Goal: Transaction & Acquisition: Purchase product/service

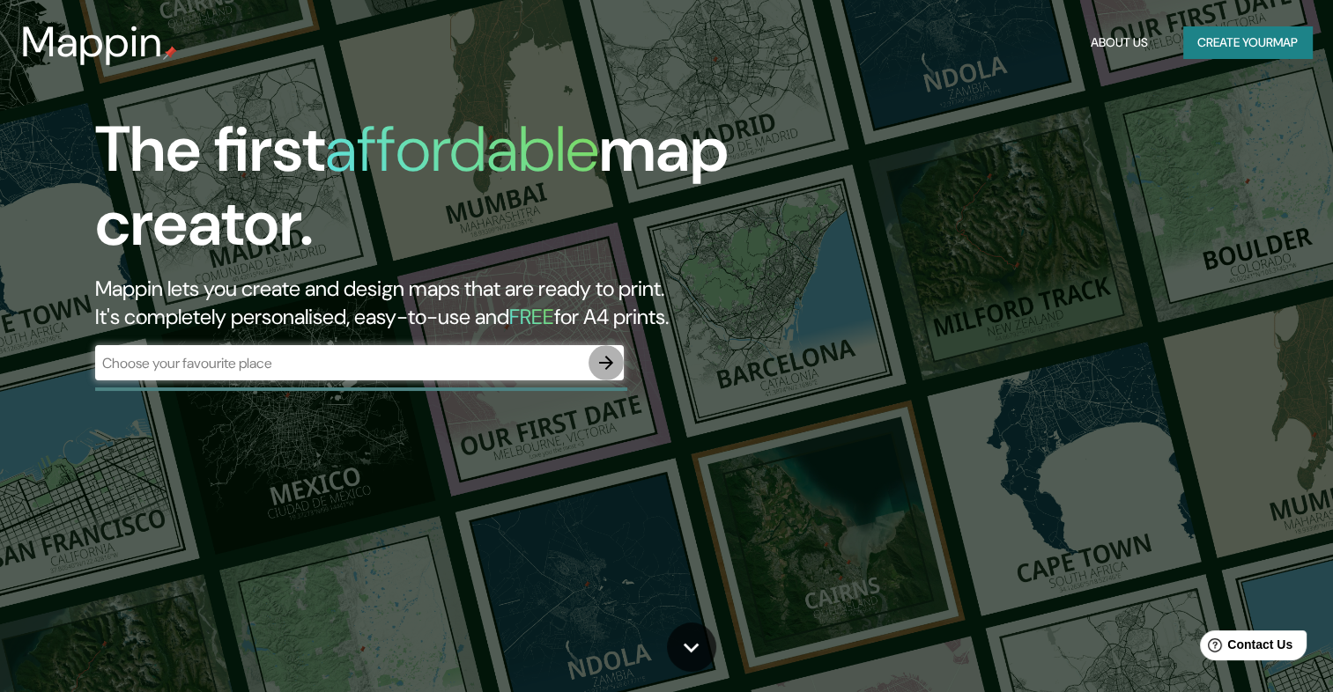
click at [606, 368] on icon "button" at bounding box center [606, 363] width 14 height 14
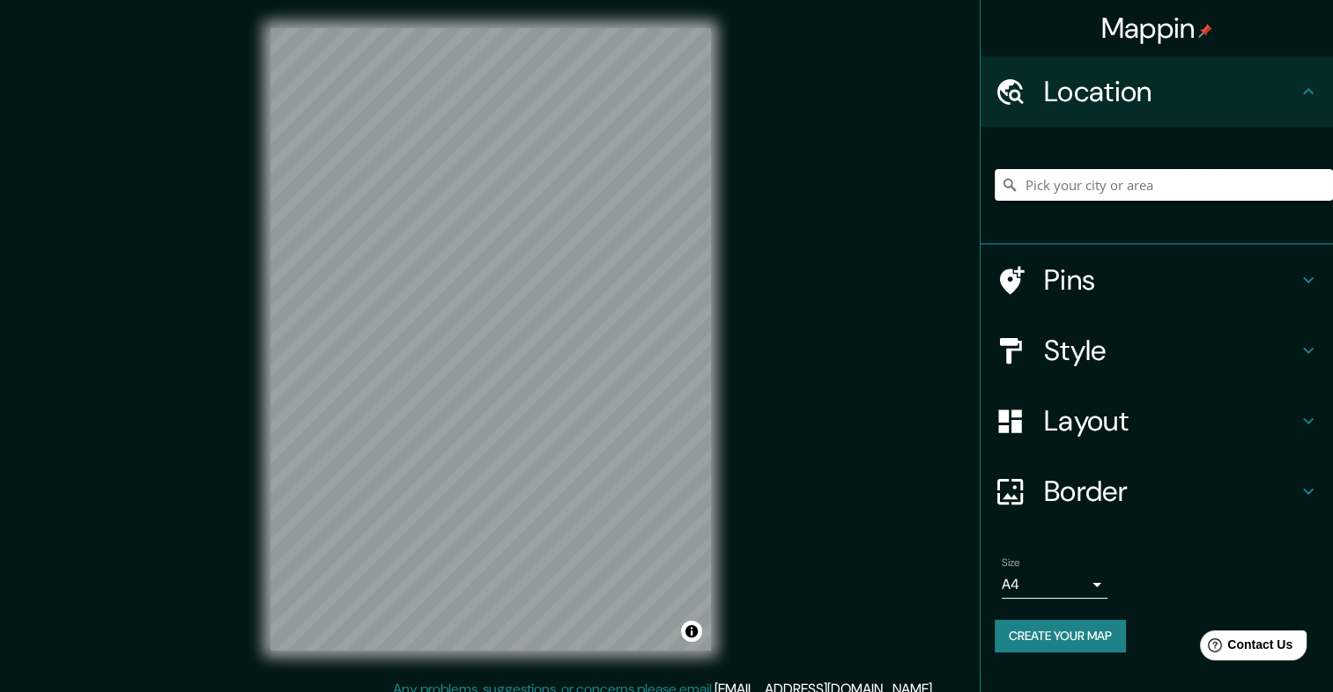
click at [1122, 187] on input "Pick your city or area" at bounding box center [1163, 185] width 338 height 32
type input "[GEOGRAPHIC_DATA], [GEOGRAPHIC_DATA], [GEOGRAPHIC_DATA]"
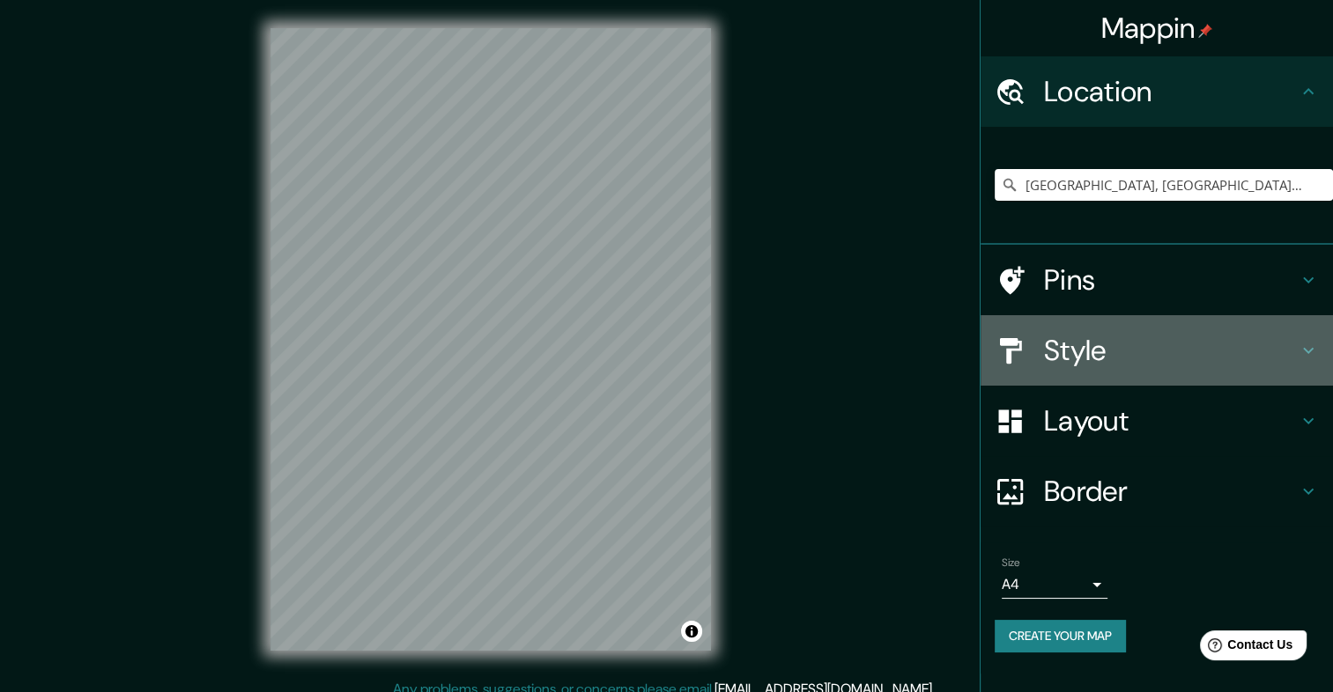
click at [1202, 372] on div "Style" at bounding box center [1156, 350] width 352 height 70
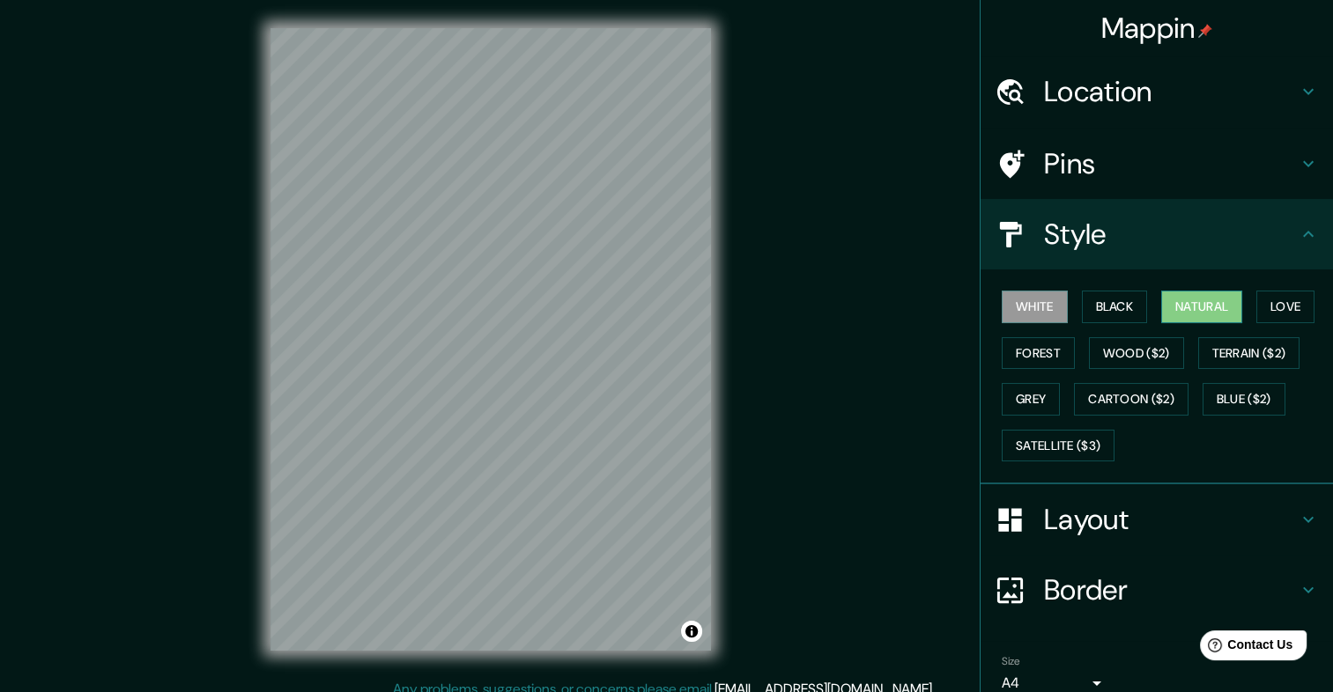
click at [1199, 307] on button "Natural" at bounding box center [1201, 307] width 81 height 33
click at [1127, 395] on button "Cartoon ($2)" at bounding box center [1131, 399] width 114 height 33
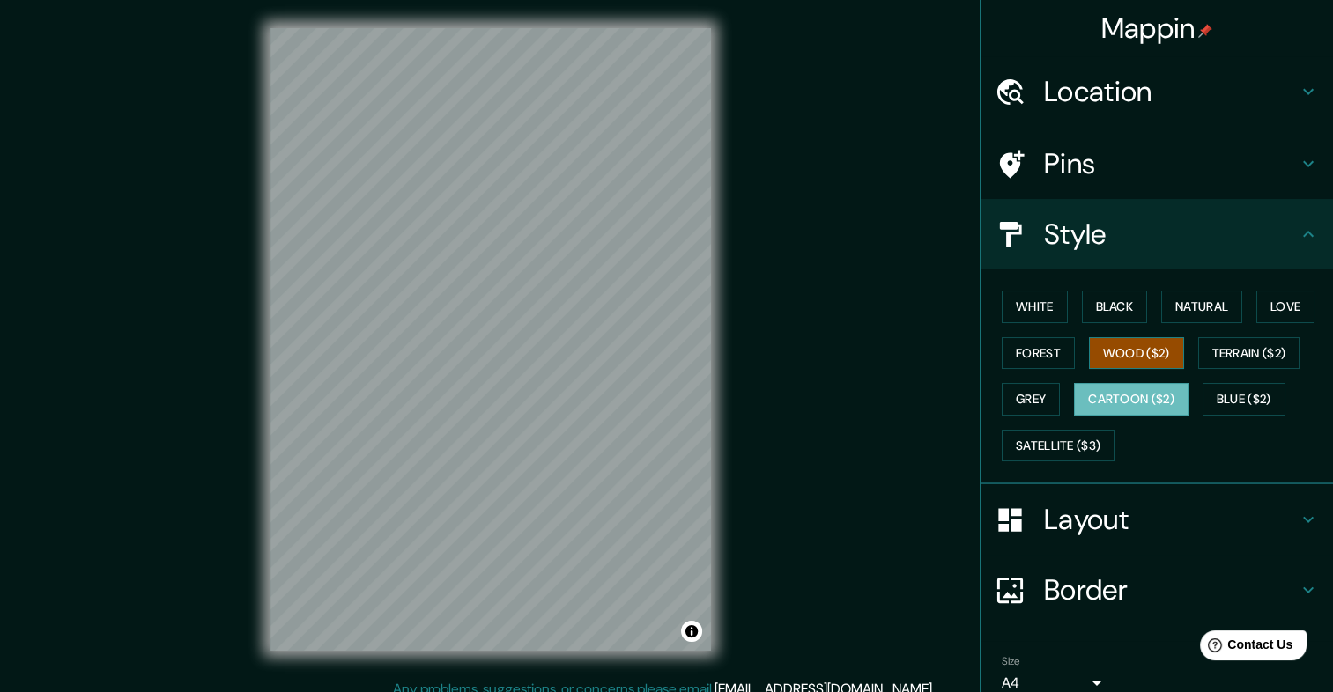
click at [1115, 359] on button "Wood ($2)" at bounding box center [1136, 353] width 95 height 33
click at [1024, 355] on button "Forest" at bounding box center [1037, 353] width 73 height 33
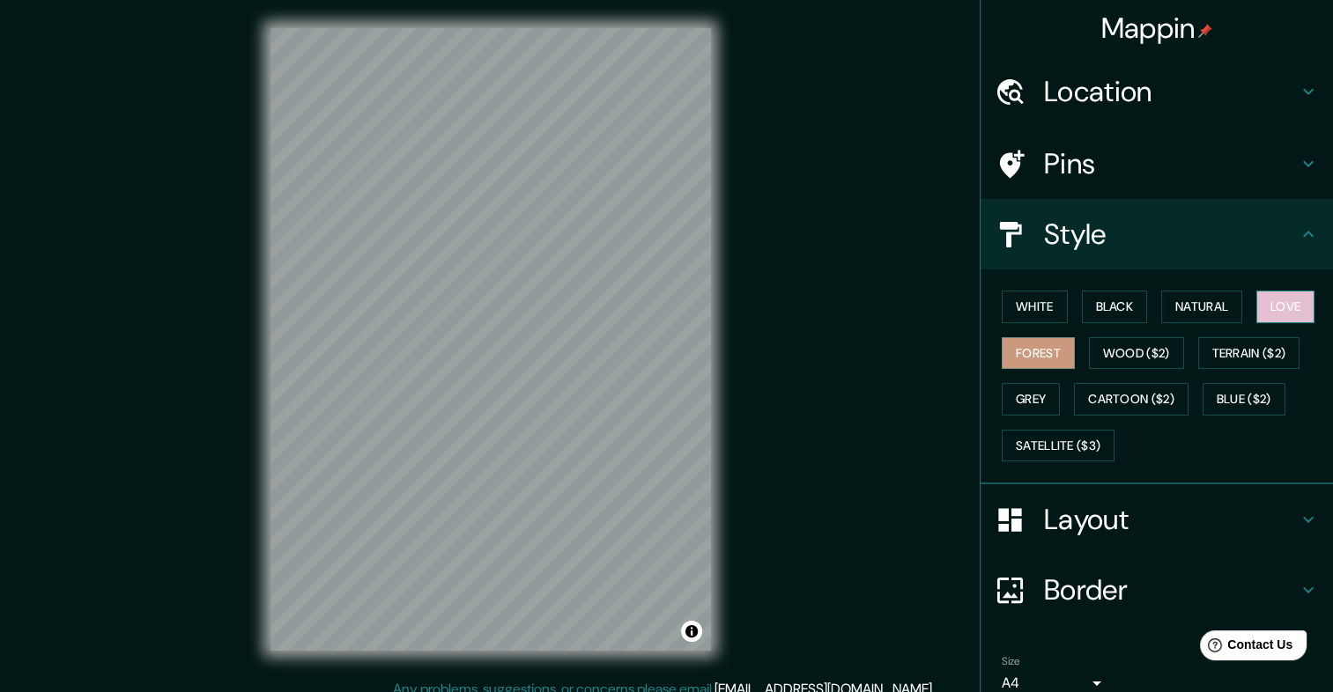
click at [1301, 308] on button "Love" at bounding box center [1285, 307] width 58 height 33
click at [1160, 396] on button "Cartoon ($2)" at bounding box center [1131, 399] width 114 height 33
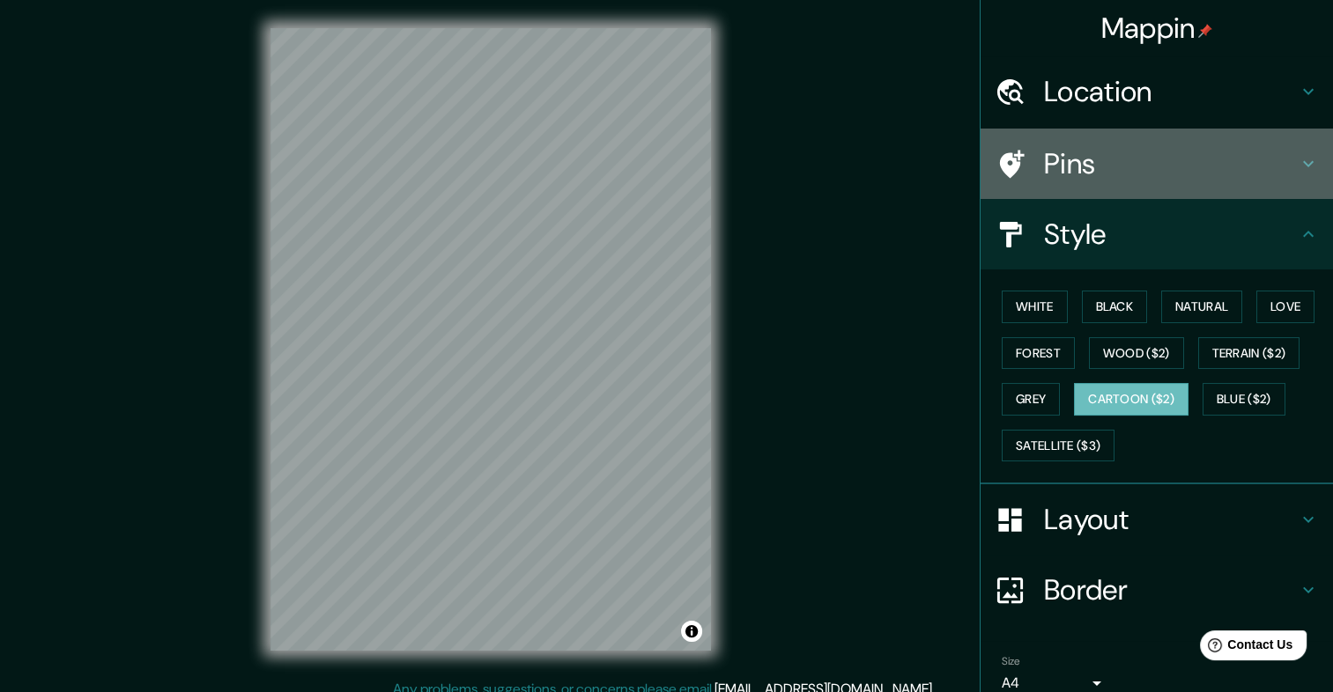
click at [1078, 167] on h4 "Pins" at bounding box center [1171, 163] width 254 height 35
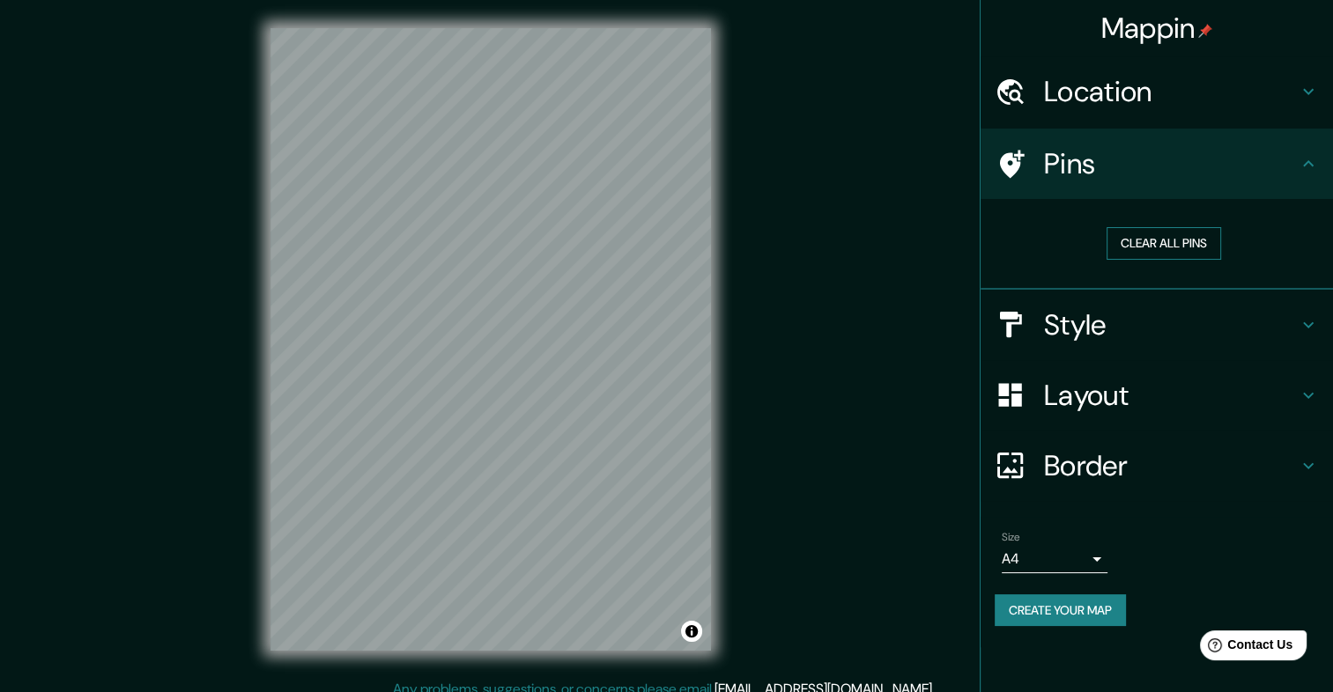
click at [1175, 240] on button "Clear all pins" at bounding box center [1163, 243] width 114 height 33
click at [1109, 323] on h4 "Style" at bounding box center [1171, 324] width 254 height 35
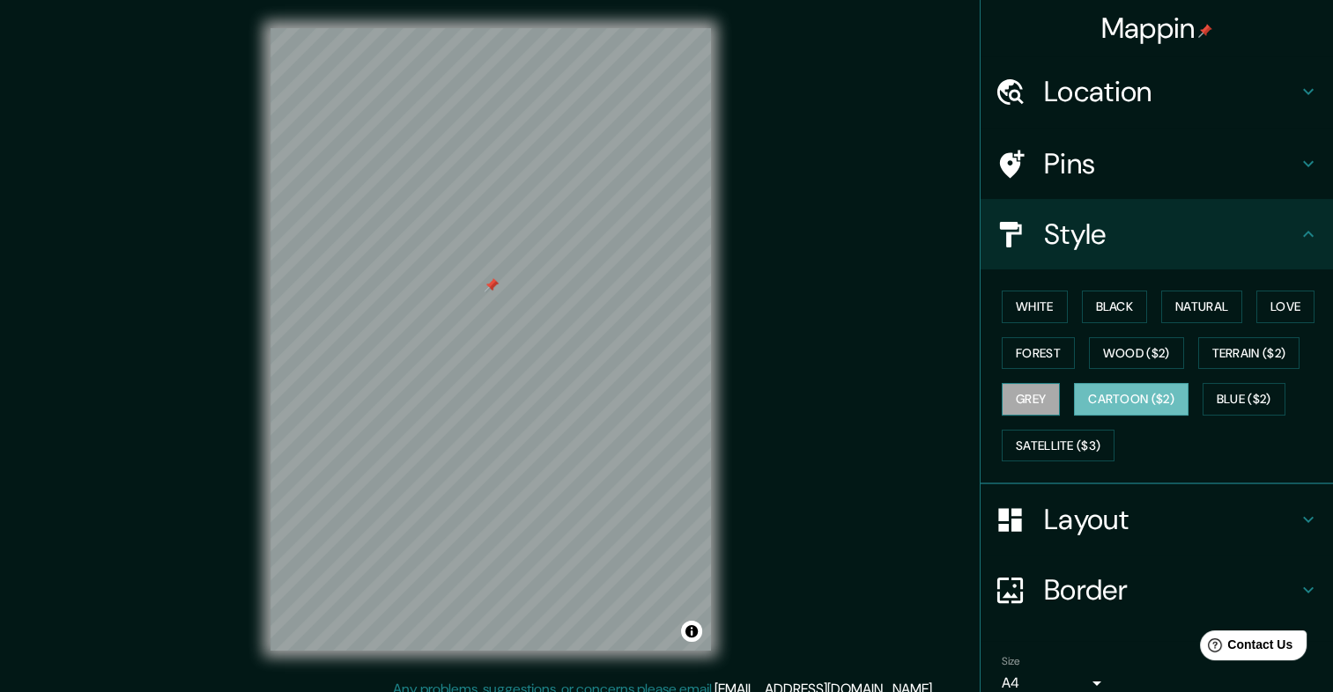
click at [1017, 394] on button "Grey" at bounding box center [1030, 399] width 58 height 33
click at [1105, 340] on button "Wood ($2)" at bounding box center [1136, 353] width 95 height 33
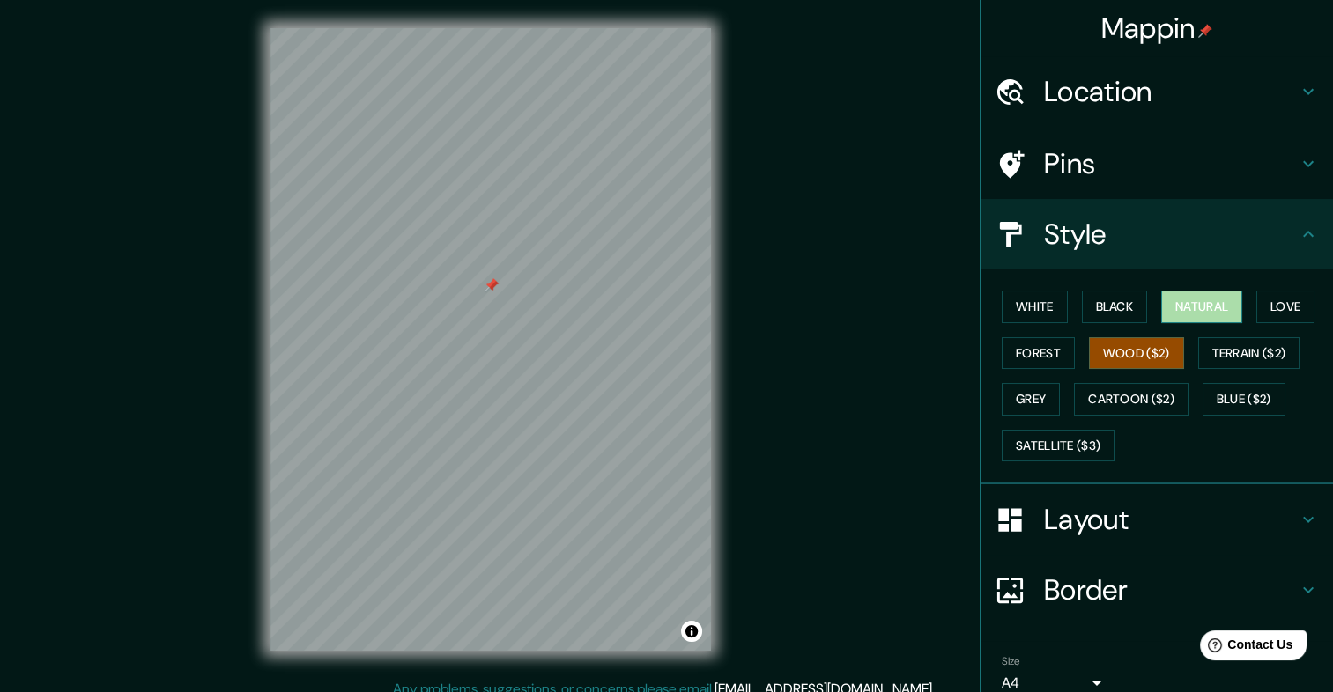
click at [1173, 308] on button "Natural" at bounding box center [1201, 307] width 81 height 33
click at [1106, 314] on button "Black" at bounding box center [1115, 307] width 66 height 33
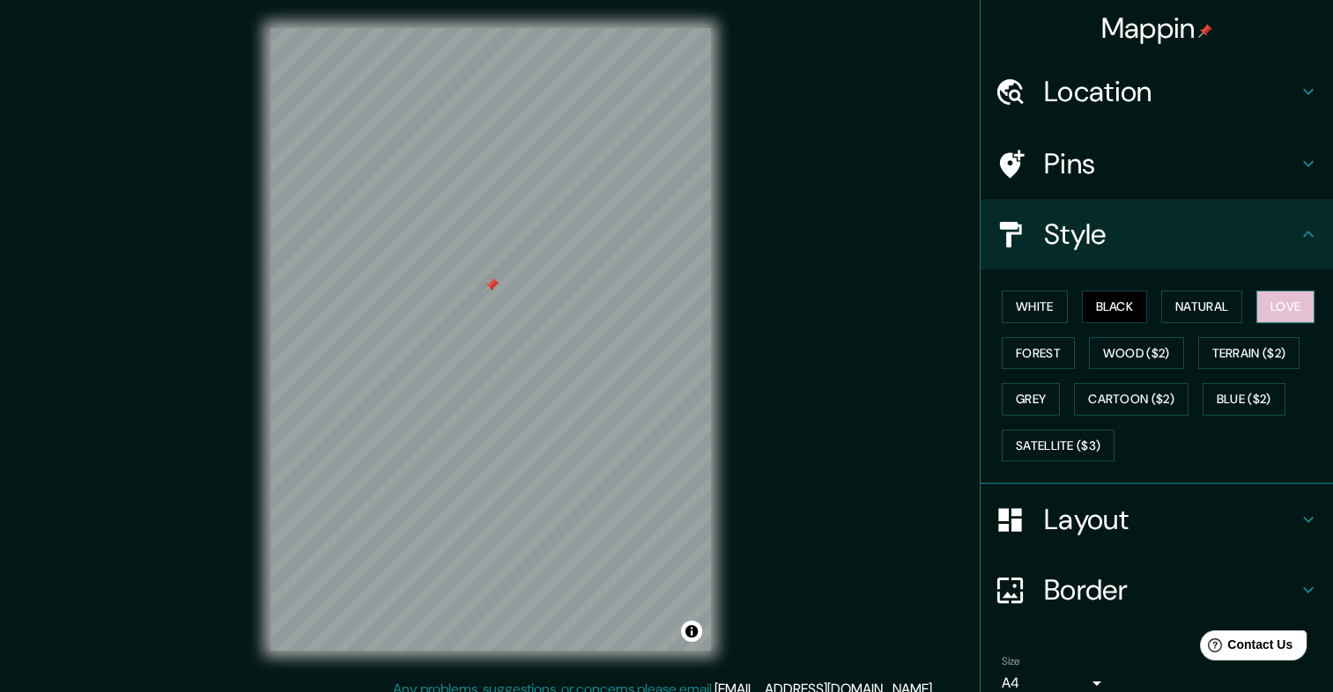
click at [1256, 308] on button "Love" at bounding box center [1285, 307] width 58 height 33
click at [1263, 343] on button "Terrain ($2)" at bounding box center [1249, 353] width 102 height 33
click at [1043, 324] on div "White Black Natural Love Forest Wood ($2) Terrain ($2) Grey Cartoon ($2) Blue (…" at bounding box center [1163, 376] width 338 height 185
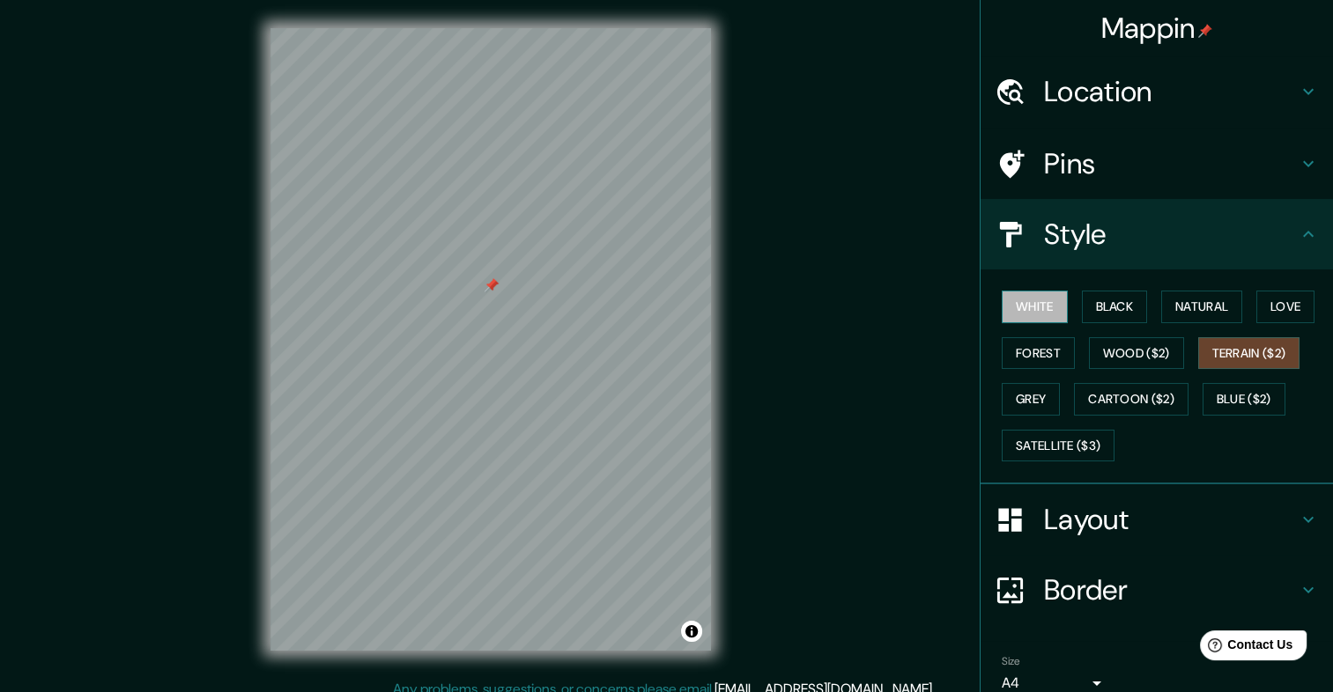
click at [1036, 304] on button "White" at bounding box center [1034, 307] width 66 height 33
click at [1082, 314] on button "Black" at bounding box center [1115, 307] width 66 height 33
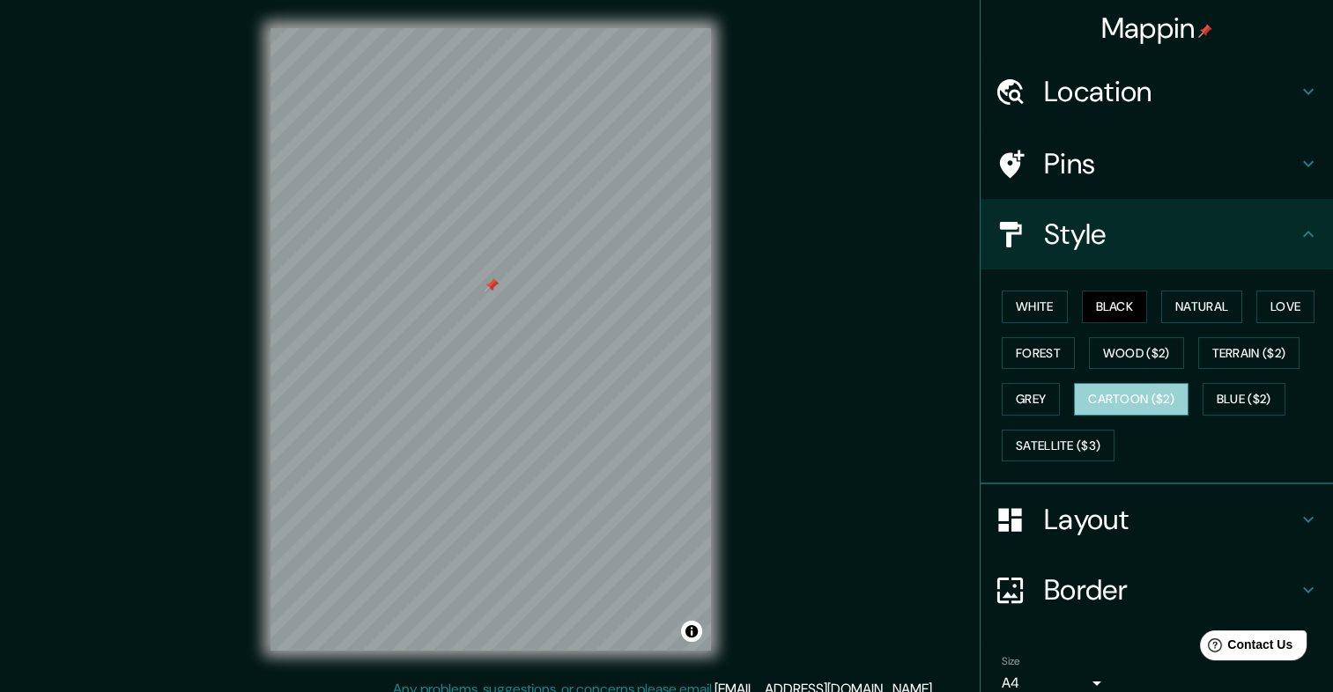
click at [1130, 389] on button "Cartoon ($2)" at bounding box center [1131, 399] width 114 height 33
click at [1216, 395] on button "Blue ($2)" at bounding box center [1243, 399] width 83 height 33
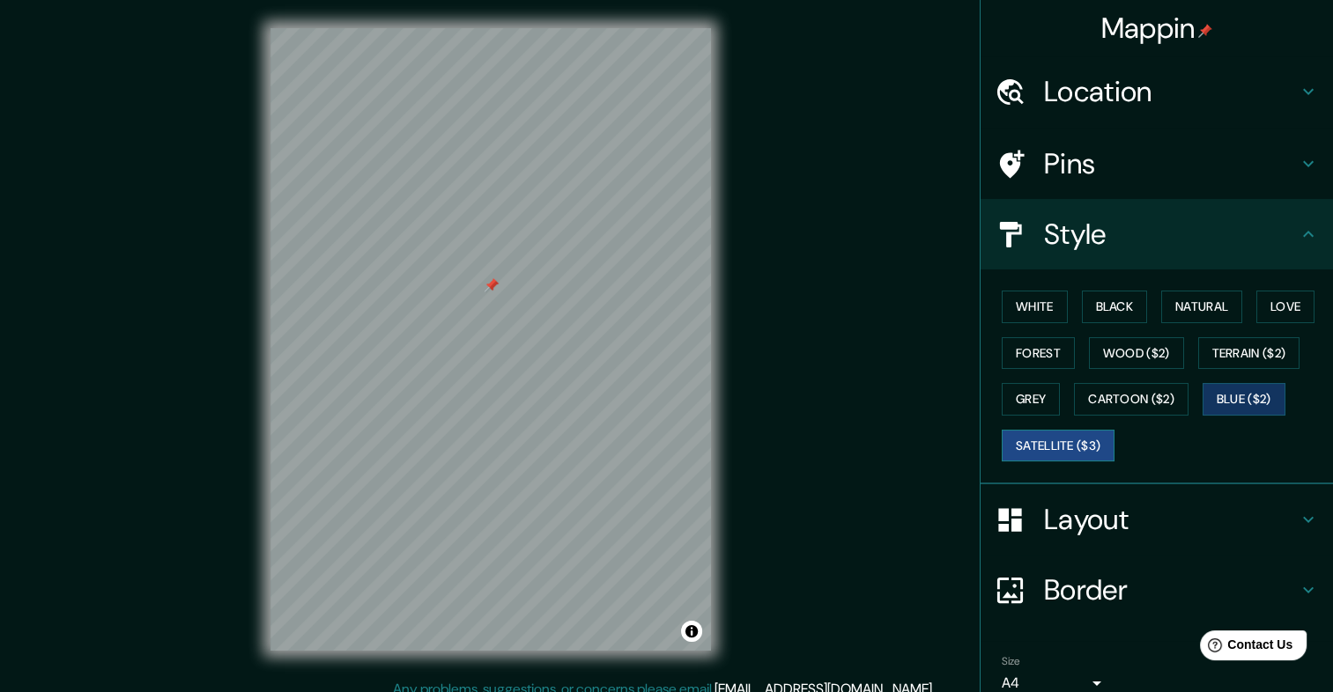
click at [1080, 432] on button "Satellite ($3)" at bounding box center [1057, 446] width 113 height 33
click at [1025, 404] on button "Grey" at bounding box center [1030, 399] width 58 height 33
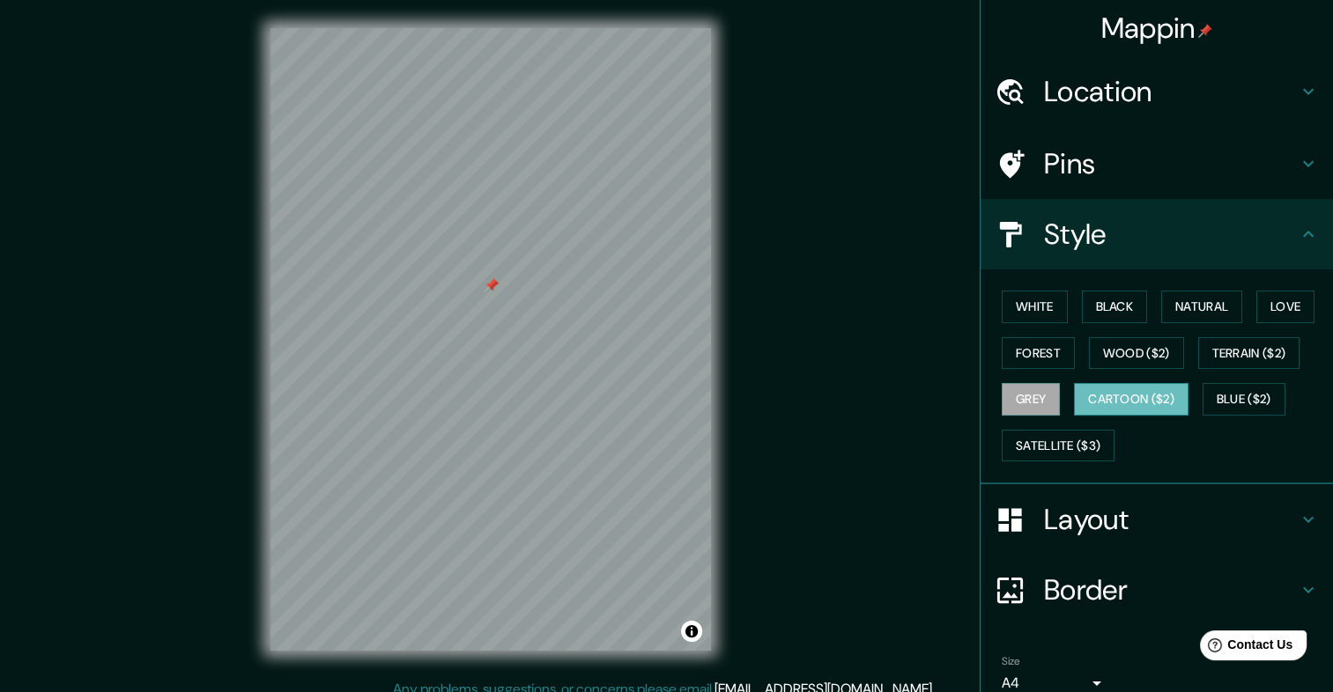
click at [1104, 391] on button "Cartoon ($2)" at bounding box center [1131, 399] width 114 height 33
click at [1272, 296] on button "Love" at bounding box center [1285, 307] width 58 height 33
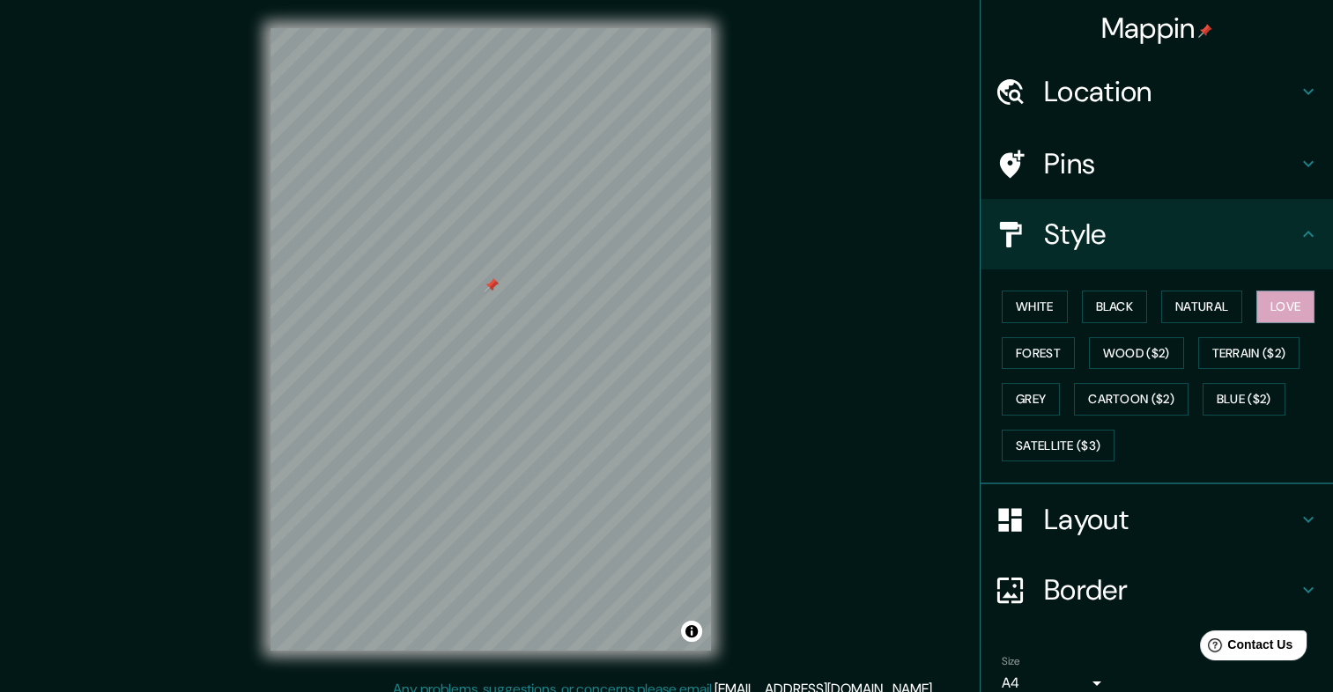
click at [490, 284] on div at bounding box center [491, 285] width 14 height 14
click at [1142, 350] on button "Wood ($2)" at bounding box center [1136, 353] width 95 height 33
click at [1250, 356] on button "Terrain ($2)" at bounding box center [1249, 353] width 102 height 33
click at [1018, 352] on button "Forest" at bounding box center [1037, 353] width 73 height 33
click at [1024, 392] on button "Grey" at bounding box center [1030, 399] width 58 height 33
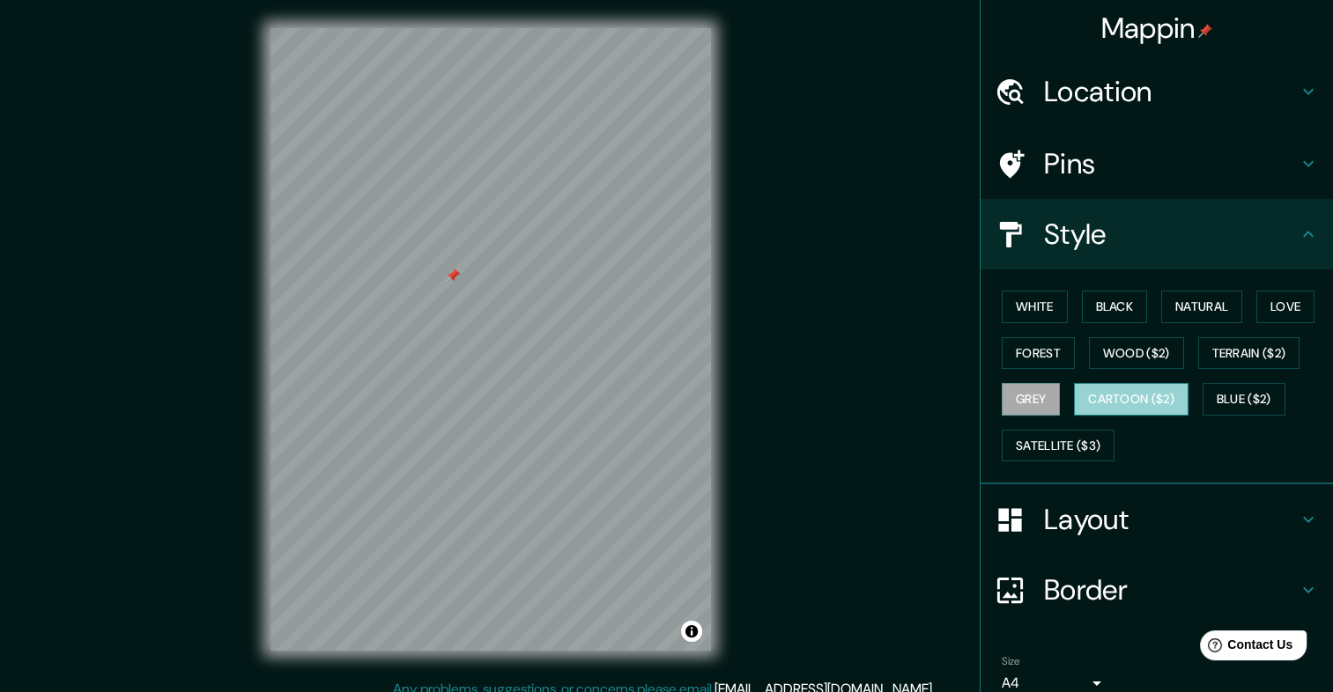
click at [1102, 391] on button "Cartoon ($2)" at bounding box center [1131, 399] width 114 height 33
